Goal: Task Accomplishment & Management: Manage account settings

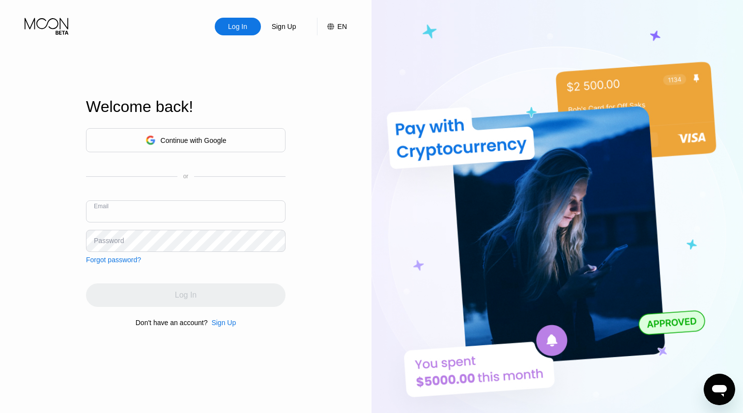
type input "thevulpinexmultimedialtd@gmail.com"
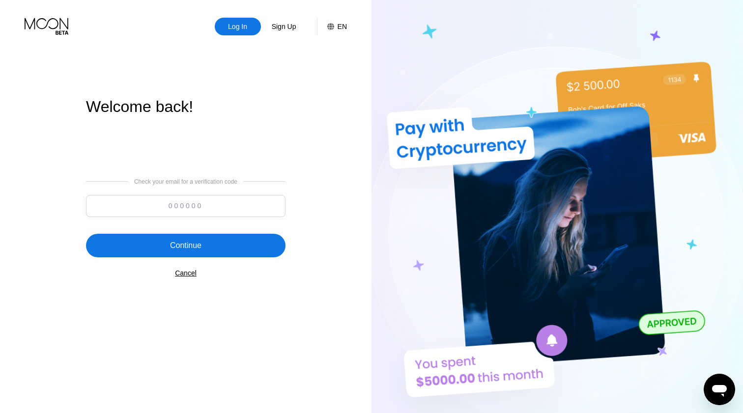
click at [195, 207] on input at bounding box center [186, 206] width 200 height 22
click at [181, 273] on div "Cancel" at bounding box center [186, 273] width 22 height 8
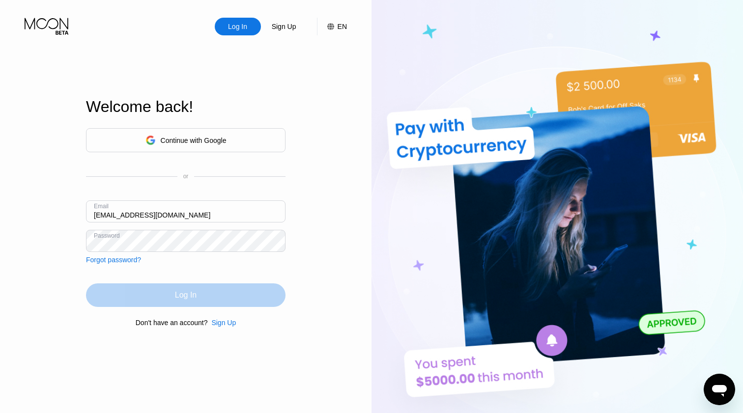
click at [231, 287] on div "Log In" at bounding box center [186, 296] width 200 height 24
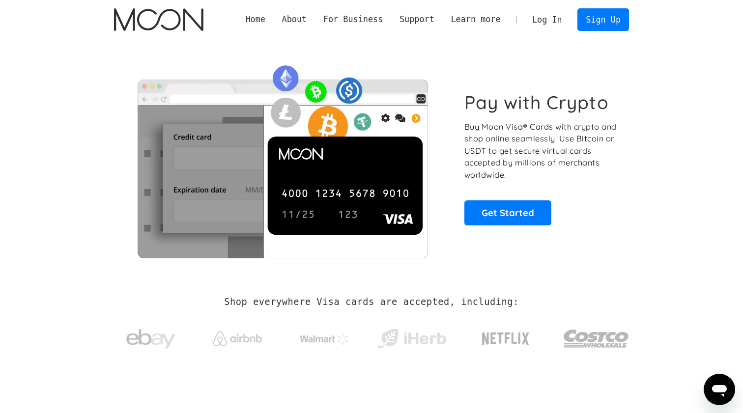
click at [548, 15] on link "Log In" at bounding box center [547, 20] width 46 height 22
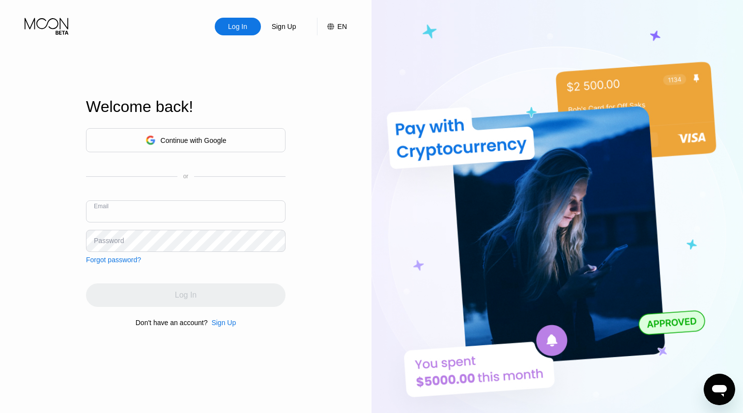
type input "[EMAIL_ADDRESS][DOMAIN_NAME]"
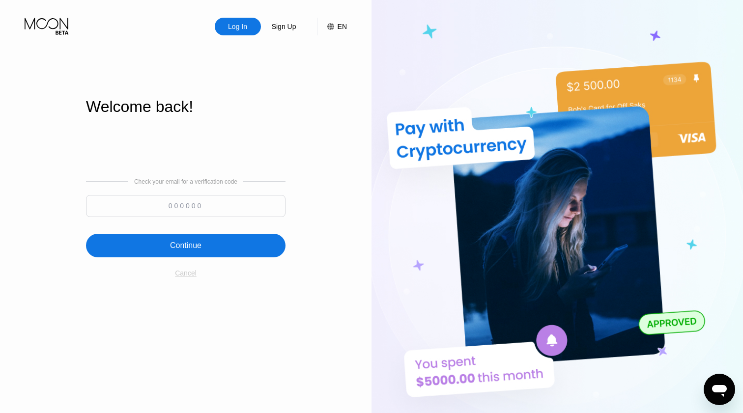
click at [181, 273] on div "Cancel" at bounding box center [186, 273] width 22 height 8
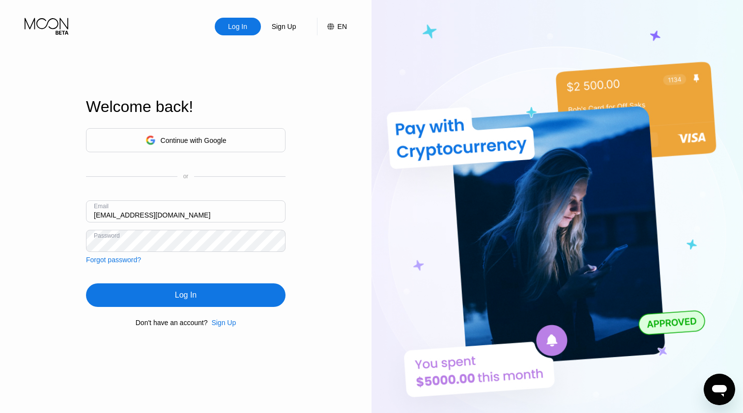
click at [251, 144] on div "Continue with Google" at bounding box center [186, 140] width 200 height 24
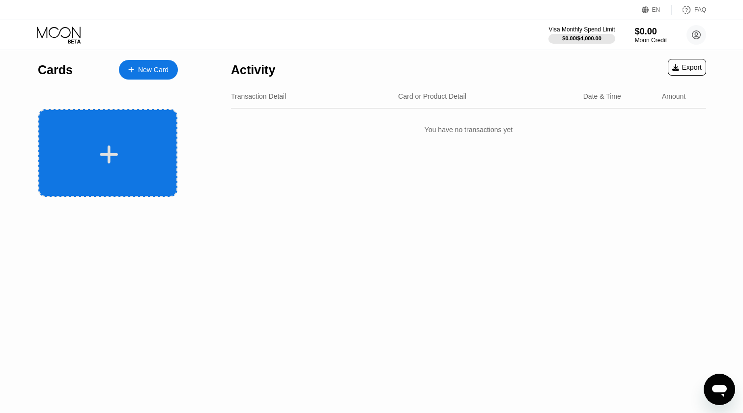
click at [166, 187] on div at bounding box center [107, 153] width 139 height 88
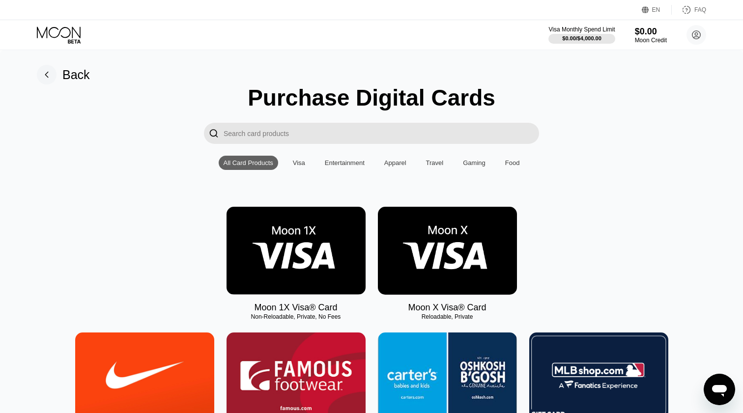
click at [303, 267] on img at bounding box center [296, 251] width 139 height 88
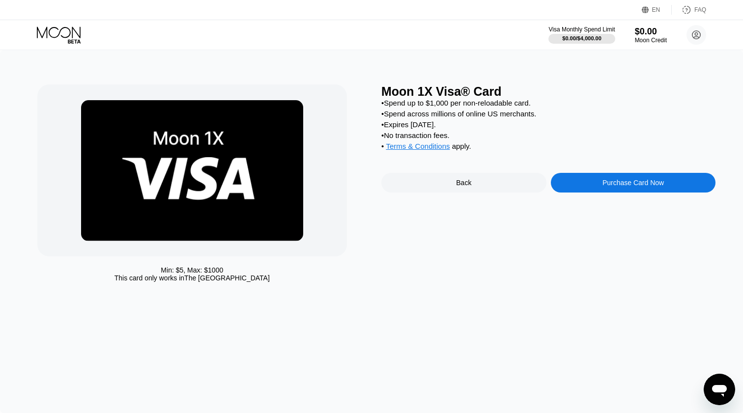
click at [521, 182] on div "Back" at bounding box center [463, 183] width 165 height 20
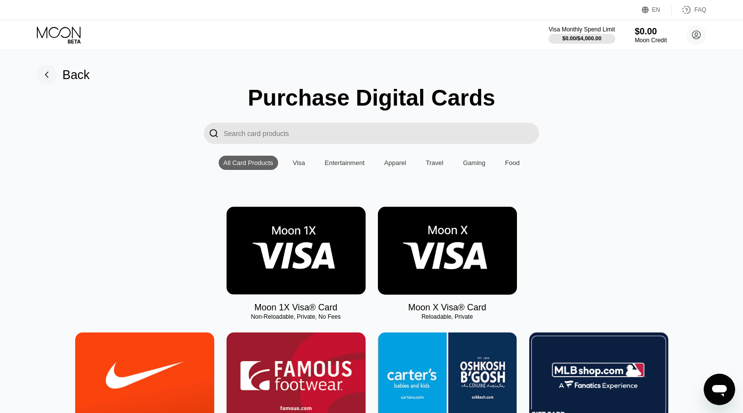
click at [82, 35] on icon at bounding box center [60, 35] width 46 height 17
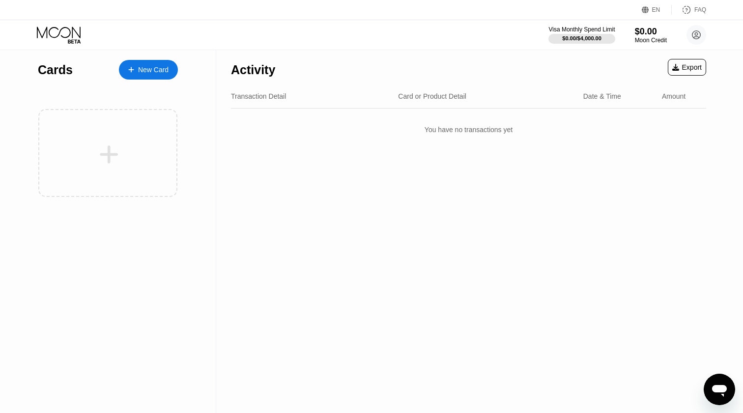
click at [140, 6] on div "EN Language Select an item Save FAQ" at bounding box center [371, 10] width 743 height 20
